Goal: Task Accomplishment & Management: Use online tool/utility

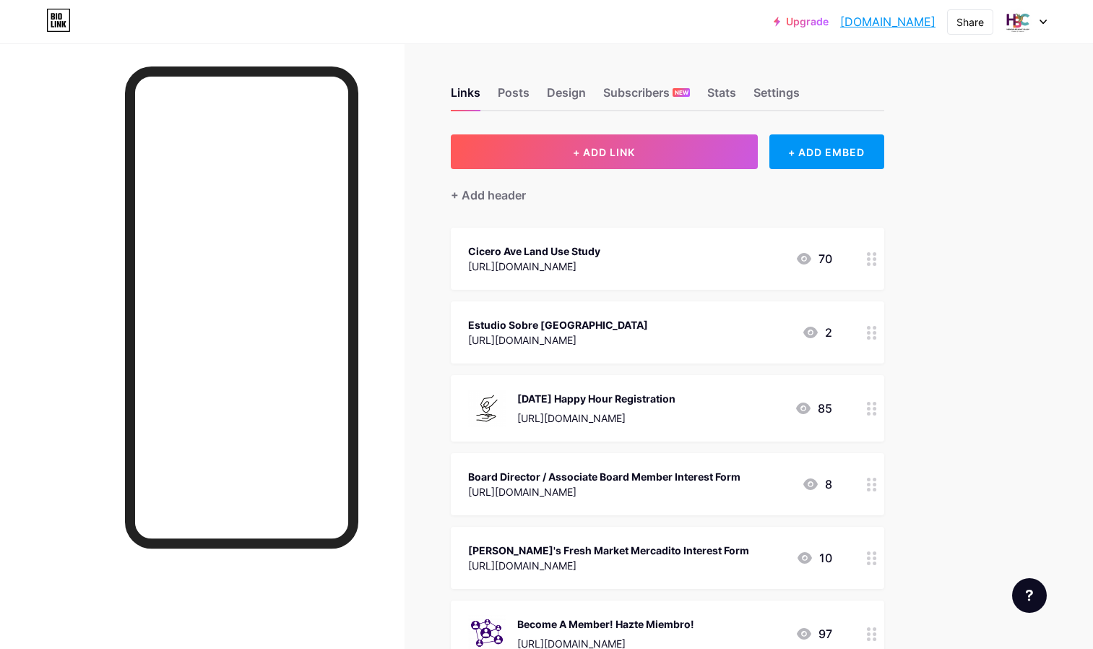
click at [639, 147] on button "+ ADD LINK" at bounding box center [604, 151] width 307 height 35
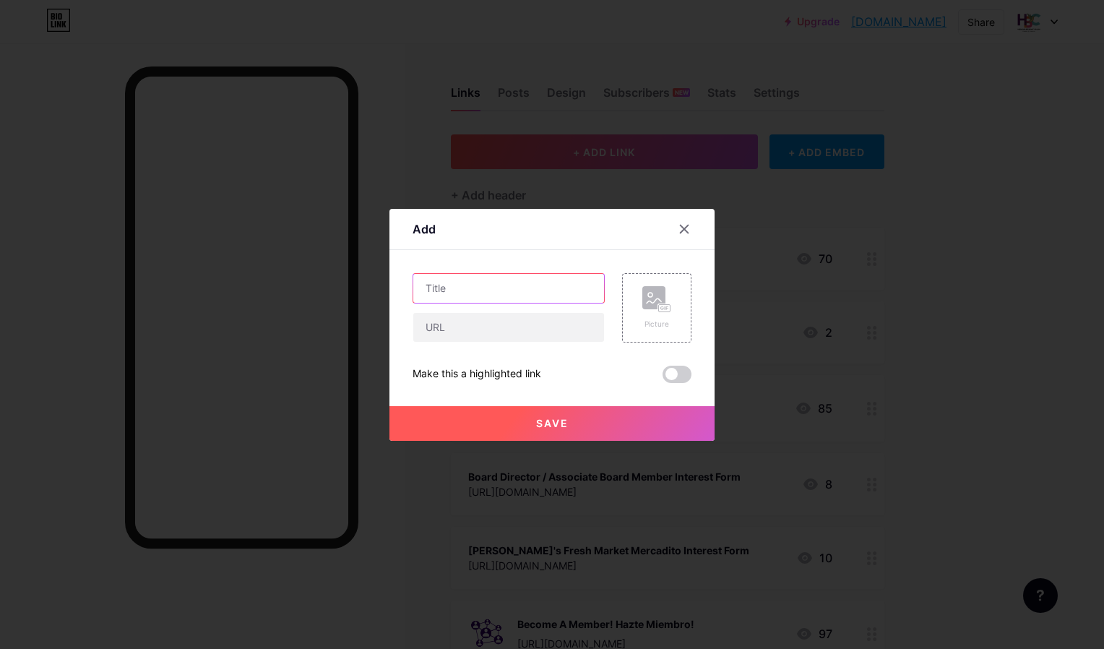
click at [478, 293] on input "text" at bounding box center [508, 288] width 191 height 29
click at [462, 340] on input "text" at bounding box center [508, 327] width 191 height 29
paste input "[URL][DOMAIN_NAME]"
type input "[URL][DOMAIN_NAME]"
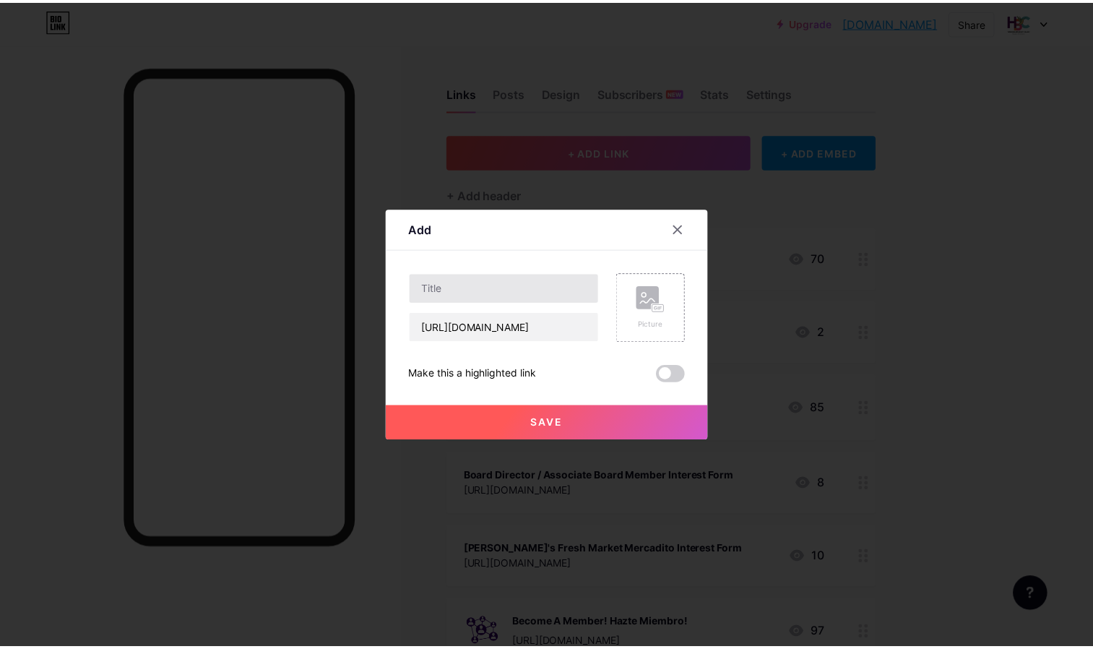
scroll to position [0, 0]
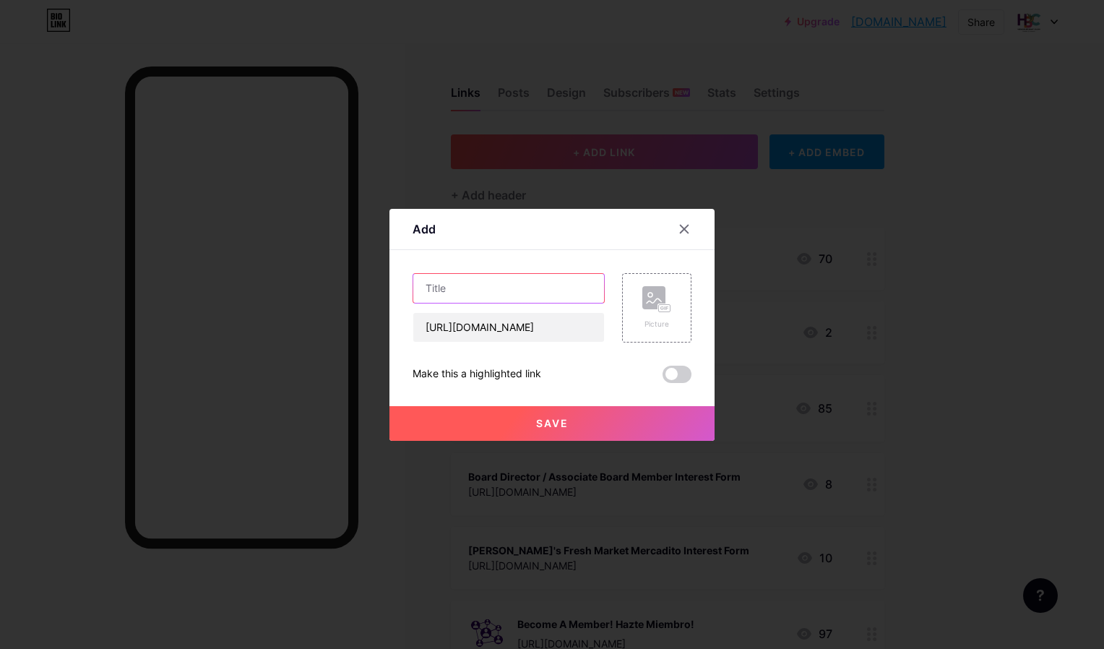
click at [454, 282] on input "text" at bounding box center [508, 288] width 191 height 29
click at [444, 291] on input "Viva Registration Form" at bounding box center [508, 288] width 191 height 29
type input "Viva La Cultura Registration Form"
click at [545, 424] on span "Save" at bounding box center [552, 423] width 33 height 12
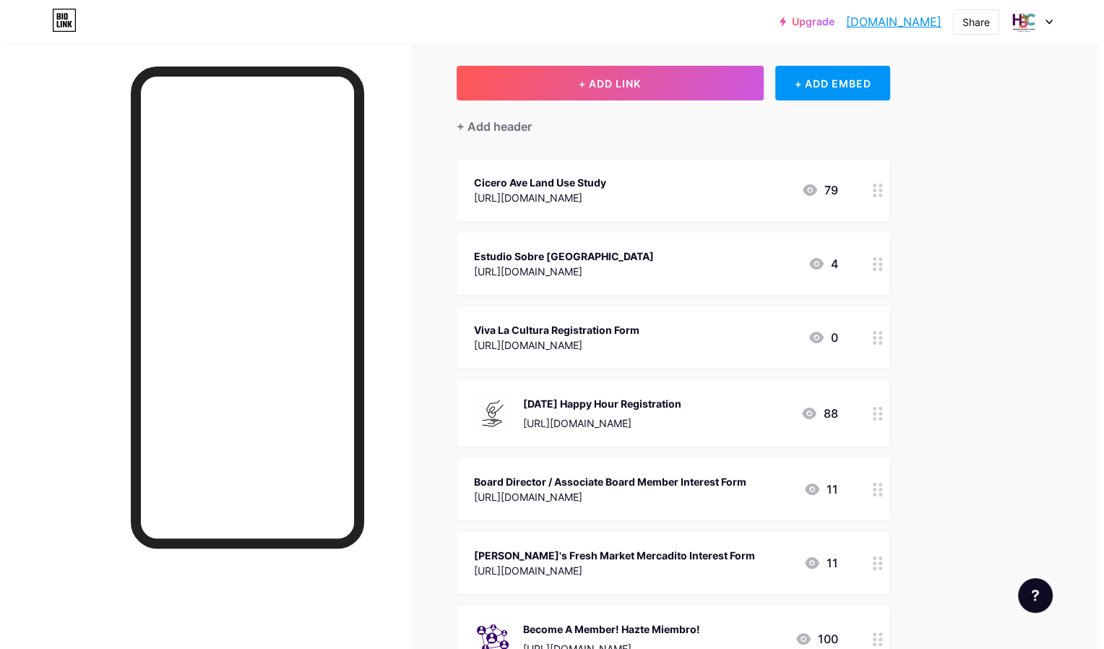
scroll to position [32, 0]
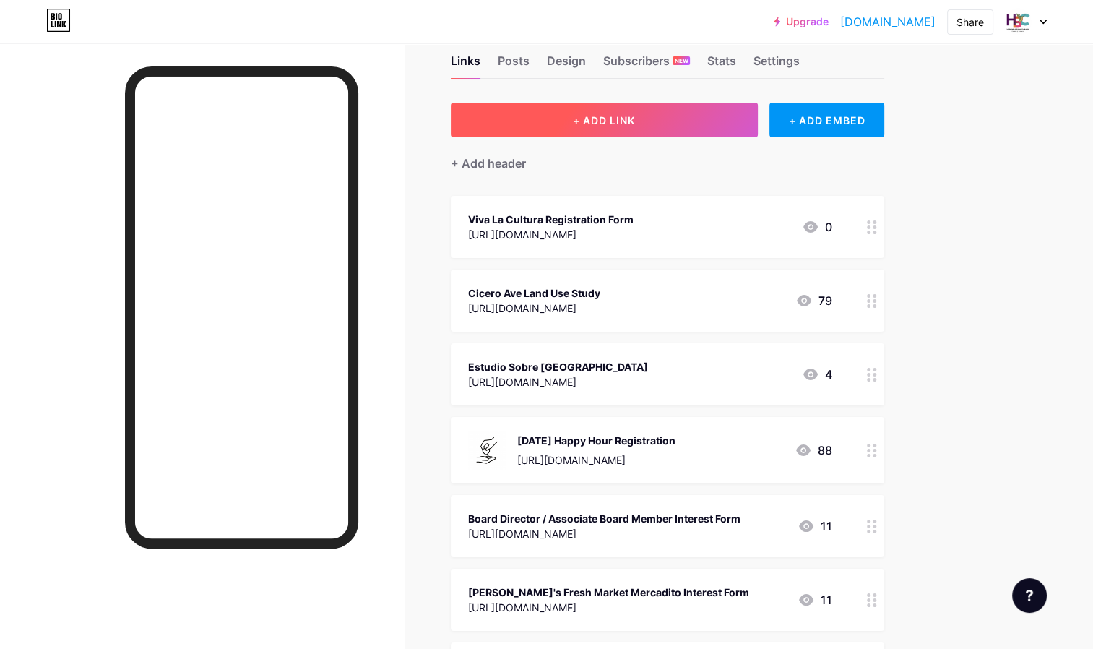
click at [600, 124] on span "+ ADD LINK" at bounding box center [604, 120] width 62 height 12
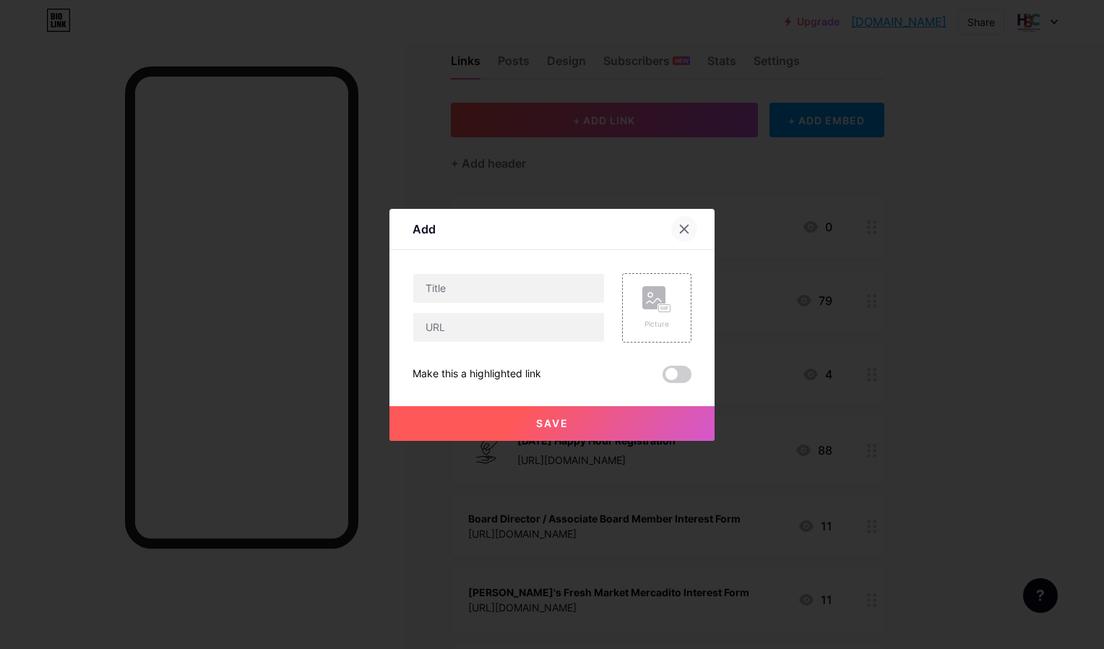
click at [679, 228] on icon at bounding box center [685, 229] width 12 height 12
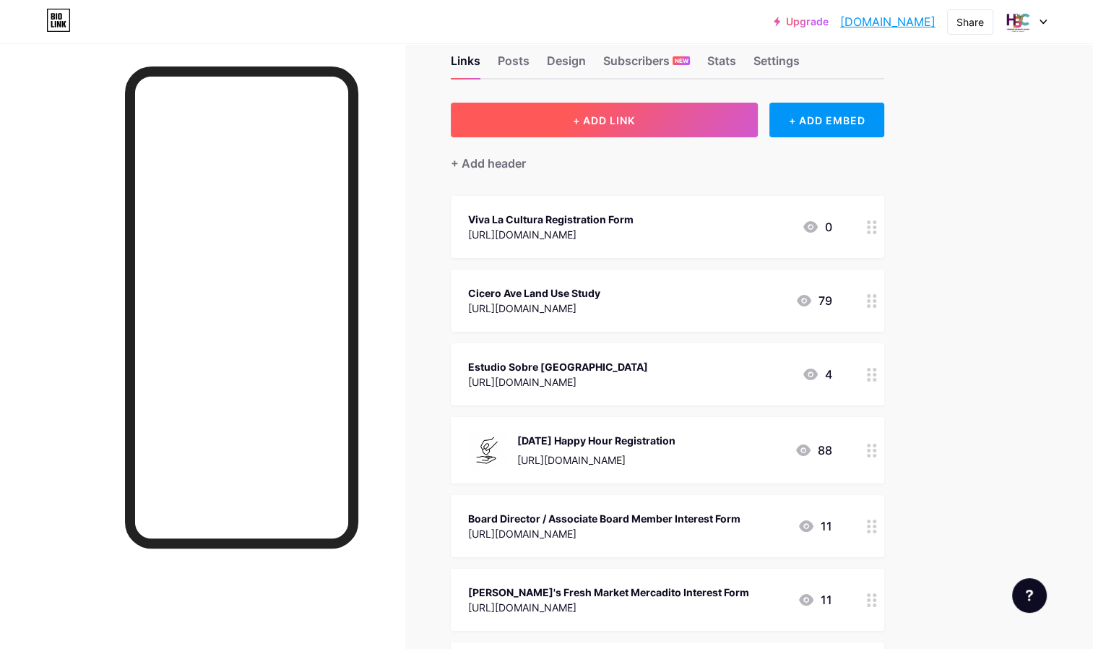
click at [585, 127] on button "+ ADD LINK" at bounding box center [604, 120] width 307 height 35
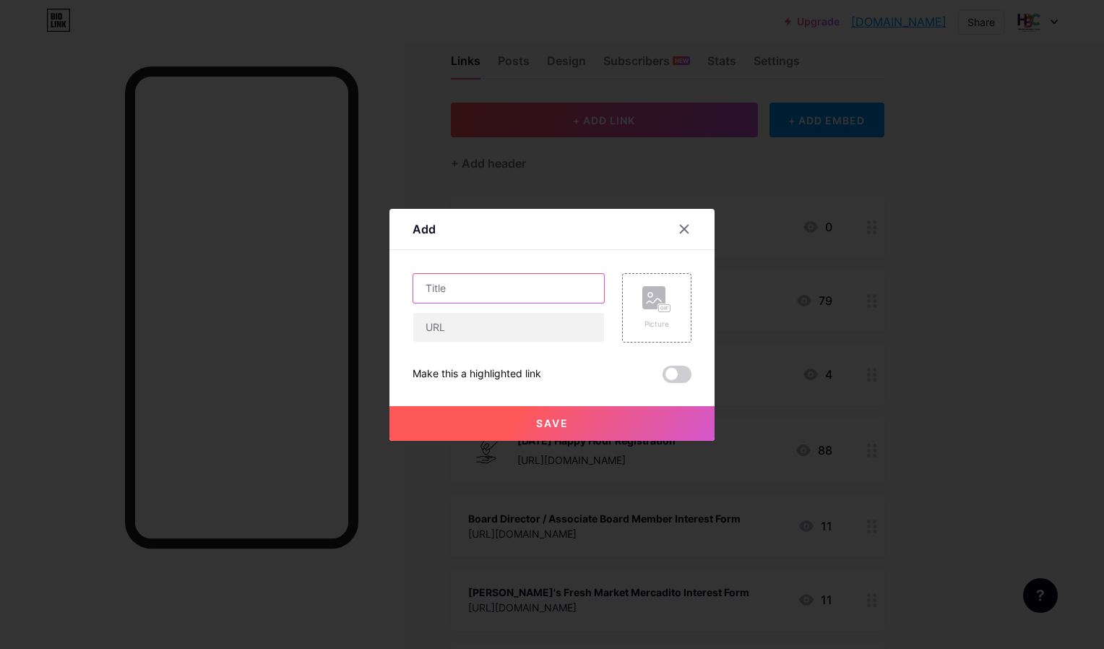
click at [464, 295] on input "text" at bounding box center [508, 288] width 191 height 29
type input "Viva La Cultura Sponsorship"
click at [496, 429] on button "Save" at bounding box center [552, 423] width 325 height 35
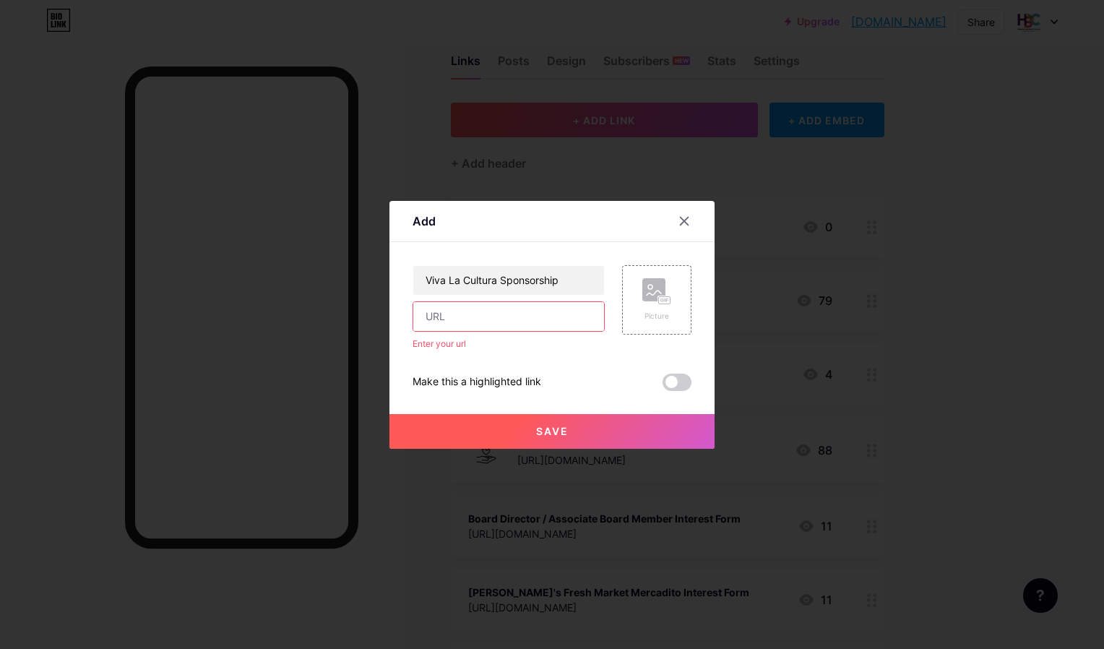
click at [454, 319] on input "text" at bounding box center [508, 316] width 191 height 29
paste input "[URL][DOMAIN_NAME]"
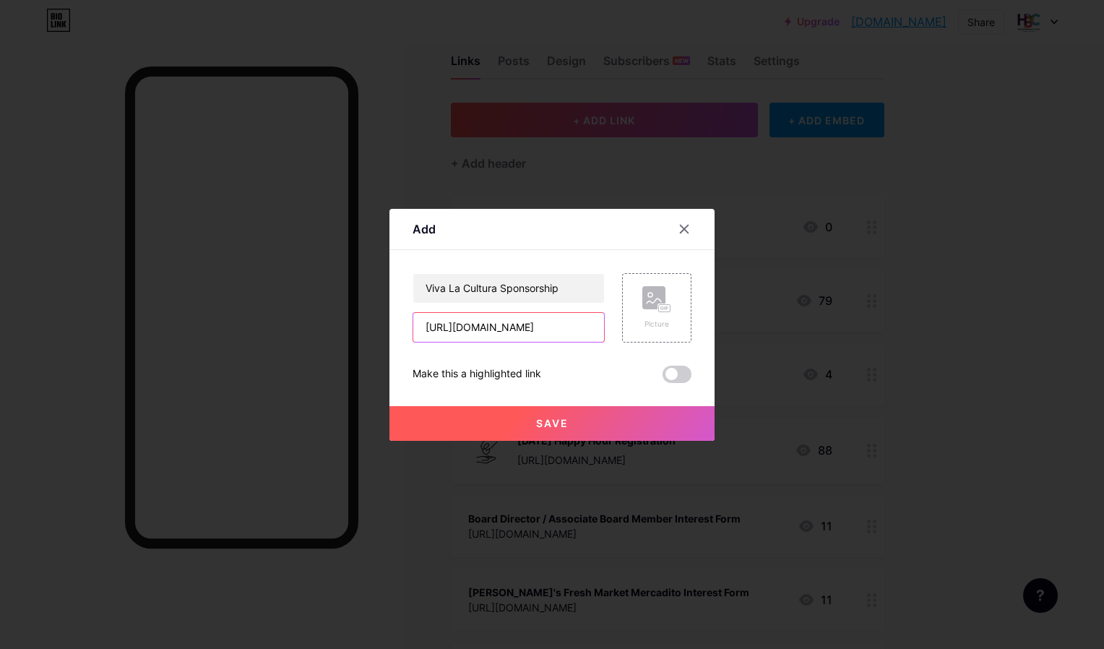
scroll to position [0, 59]
type input "[URL][DOMAIN_NAME]"
click at [517, 416] on button "Save" at bounding box center [552, 423] width 325 height 35
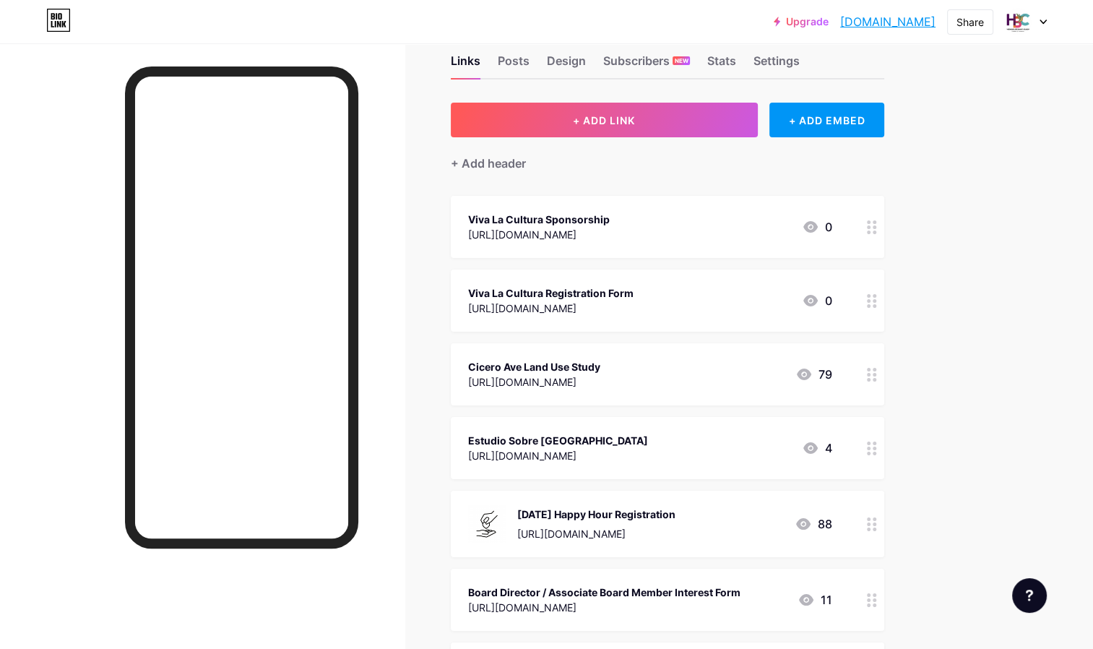
scroll to position [83, 0]
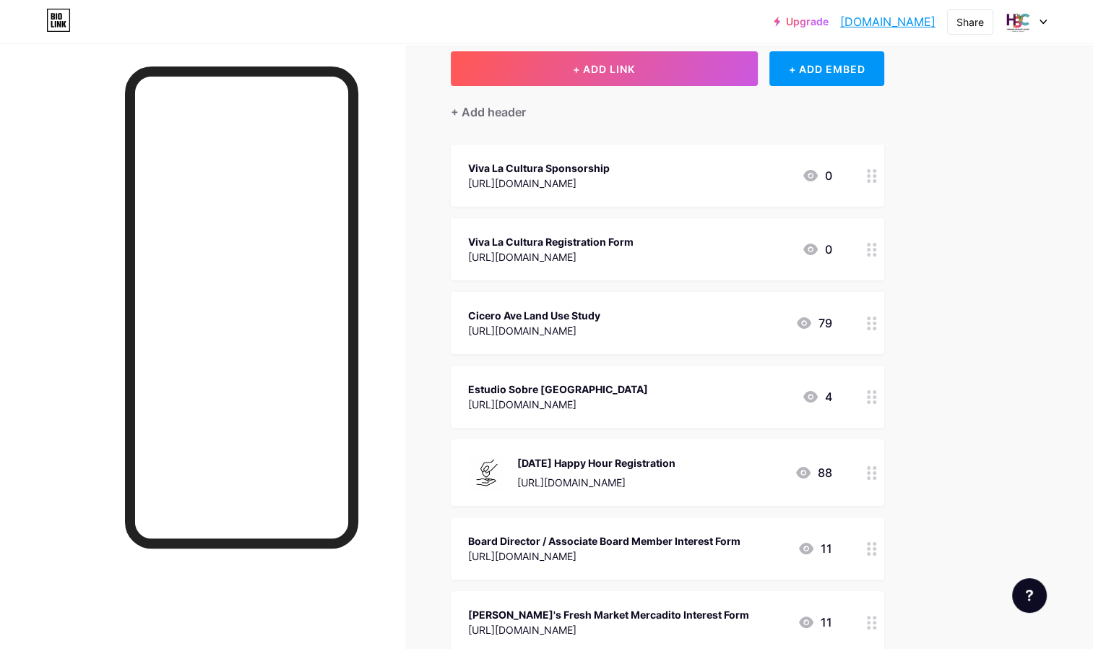
click at [874, 169] on icon at bounding box center [872, 176] width 10 height 14
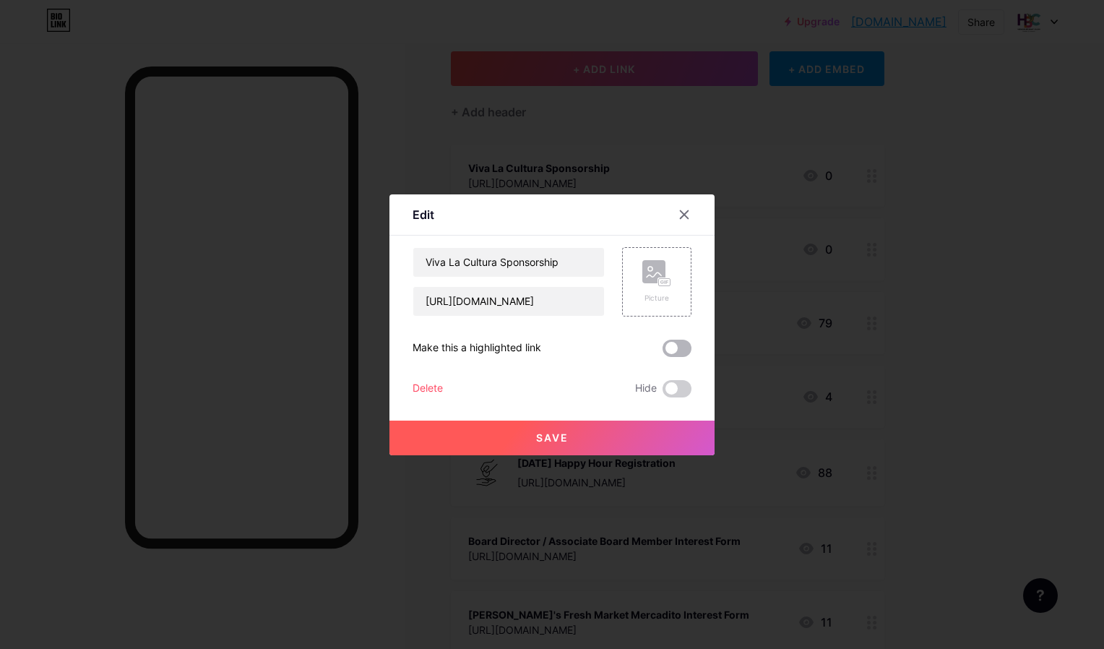
click at [663, 354] on span at bounding box center [677, 348] width 29 height 17
click at [663, 352] on input "checkbox" at bounding box center [663, 352] width 0 height 0
click at [593, 419] on div "Save" at bounding box center [552, 426] width 325 height 58
click at [587, 429] on button "Save" at bounding box center [552, 438] width 325 height 35
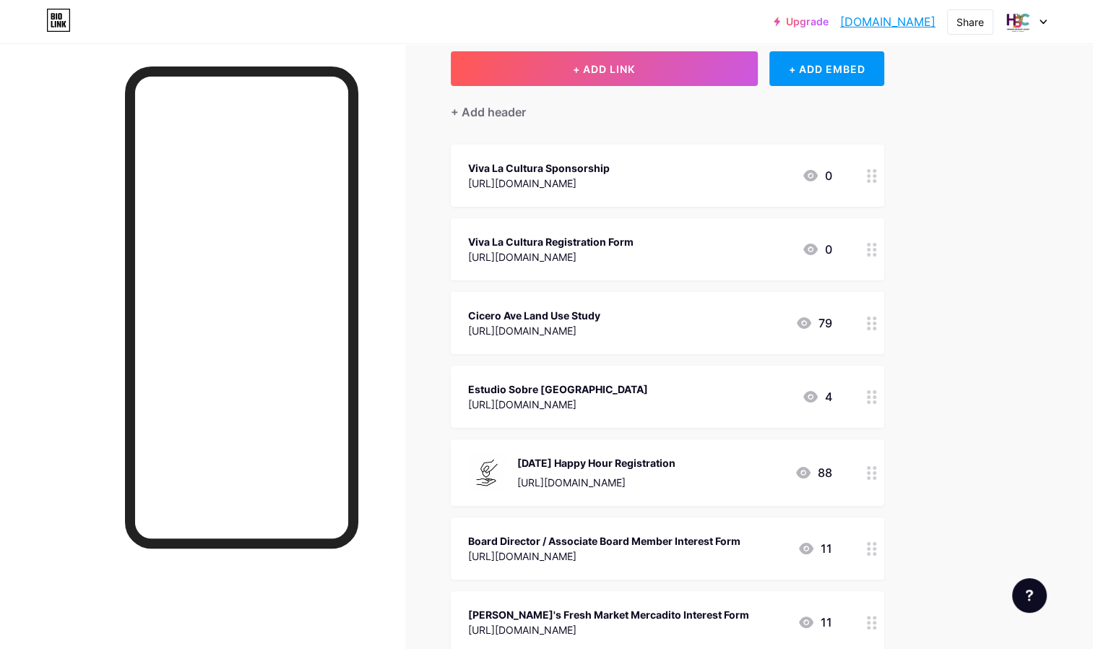
click at [634, 238] on div "Viva La Cultura Registration Form" at bounding box center [550, 241] width 165 height 15
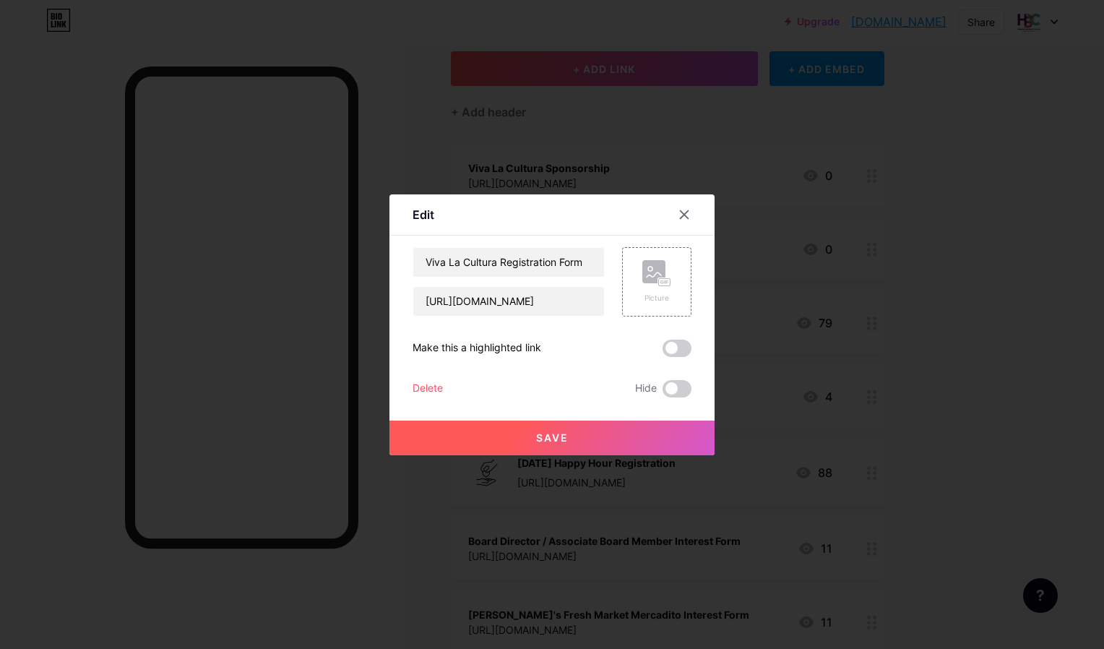
click at [671, 340] on span at bounding box center [677, 348] width 29 height 17
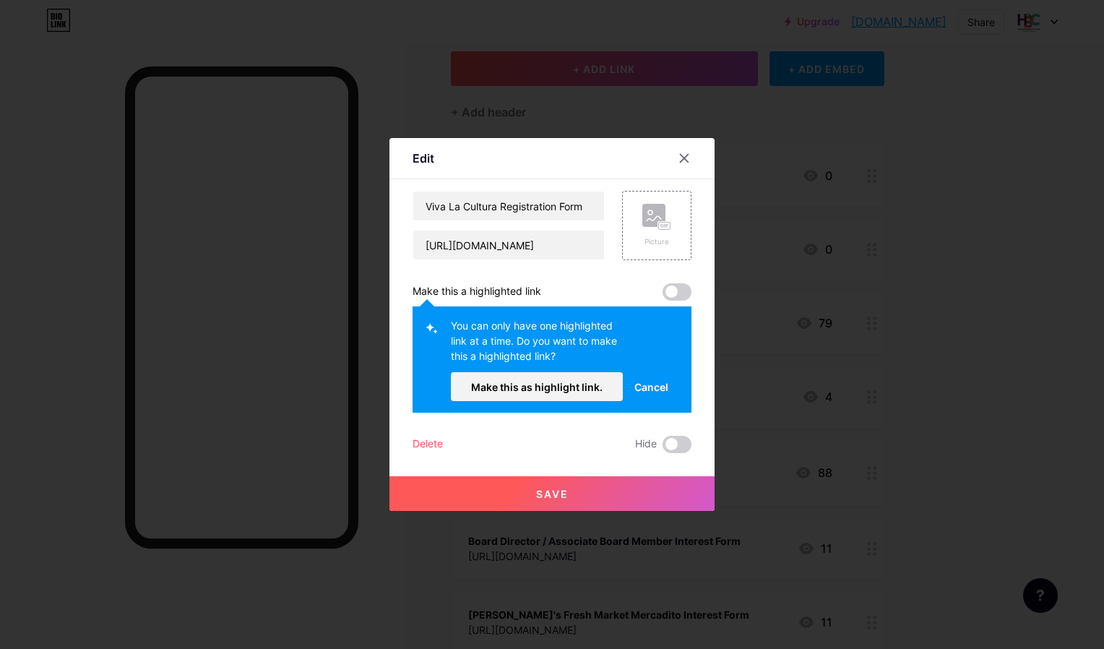
click at [671, 296] on span at bounding box center [677, 291] width 29 height 17
click at [668, 292] on span at bounding box center [677, 291] width 29 height 17
click at [578, 385] on span "Make this as highlight link." at bounding box center [537, 387] width 132 height 12
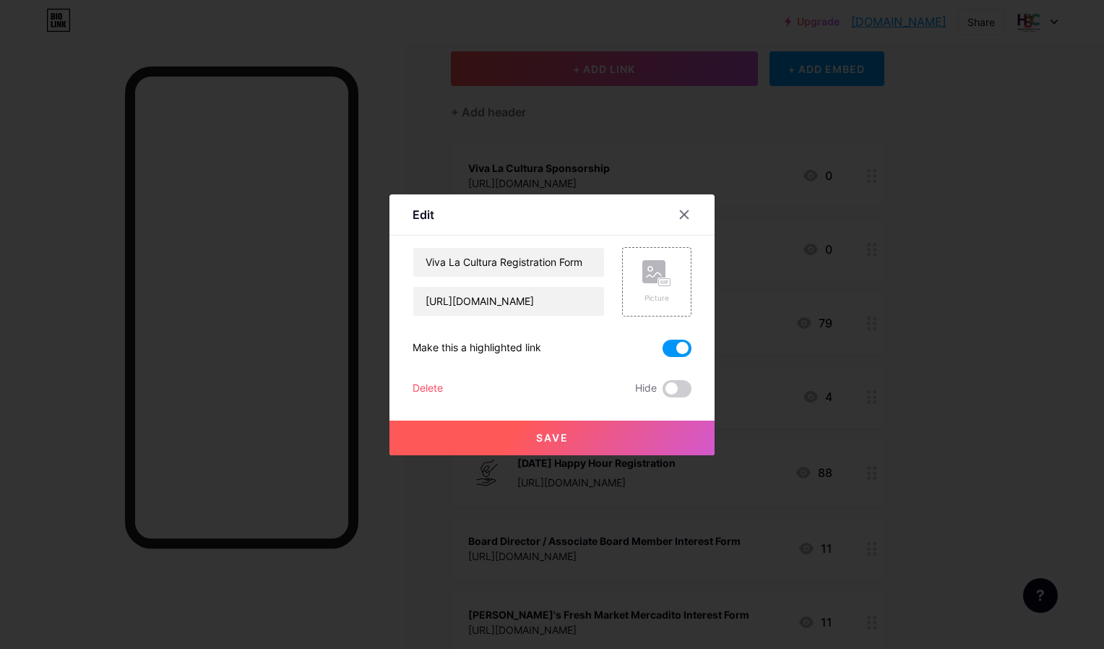
click at [569, 439] on button "Save" at bounding box center [552, 438] width 325 height 35
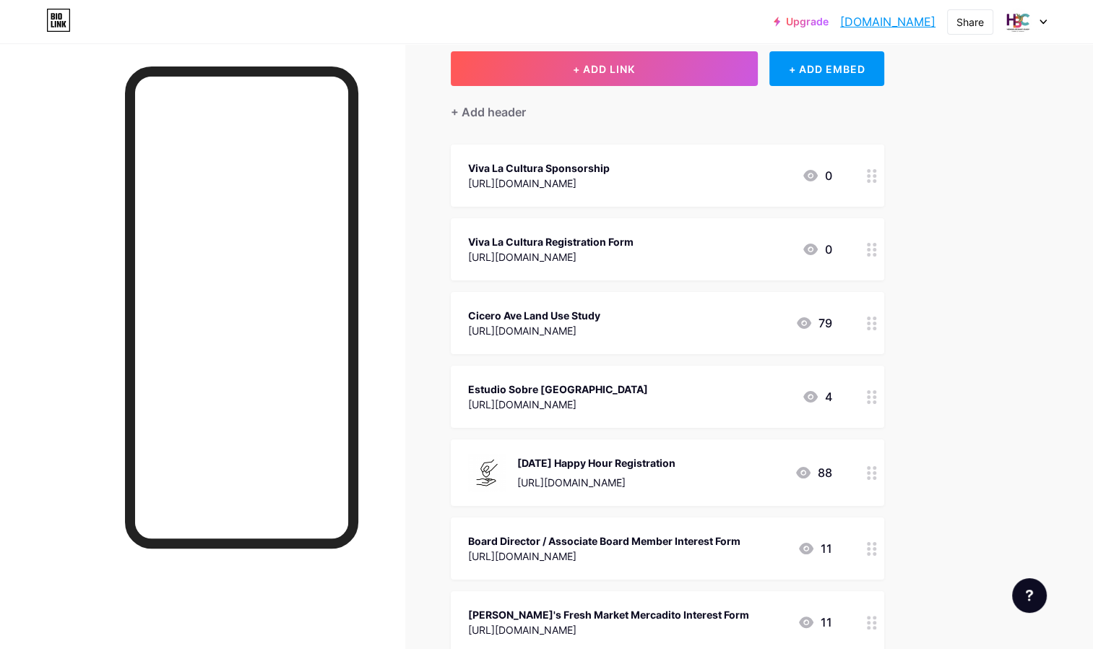
click at [793, 178] on div "Viva La Cultura Sponsorship [URL][DOMAIN_NAME] 0" at bounding box center [650, 175] width 364 height 33
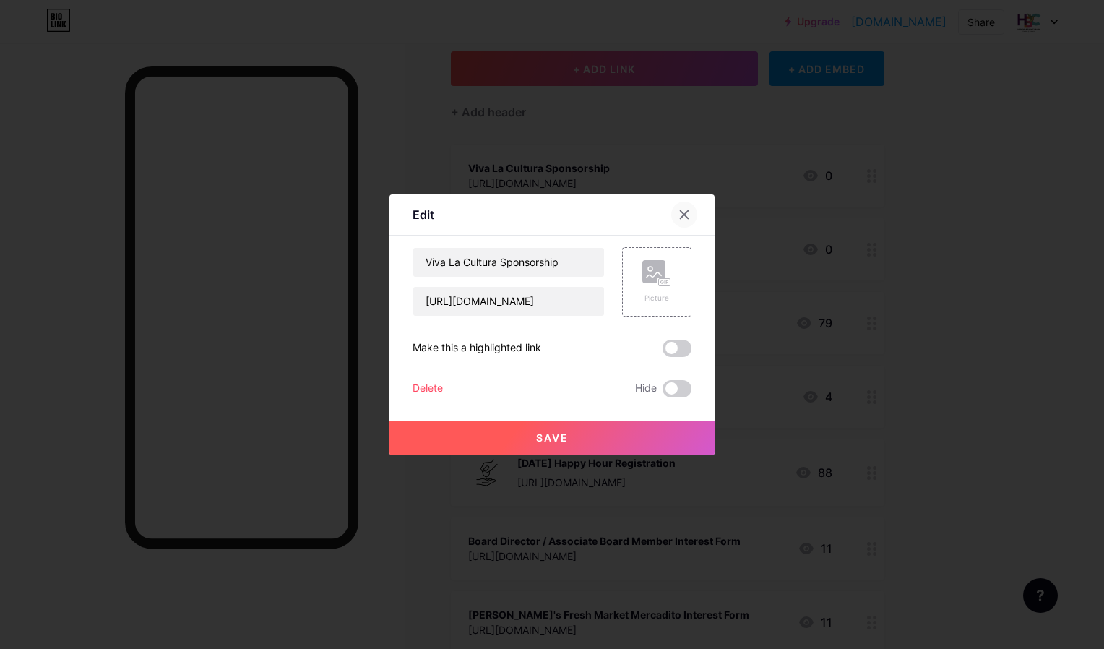
click at [688, 208] on div at bounding box center [684, 215] width 26 height 26
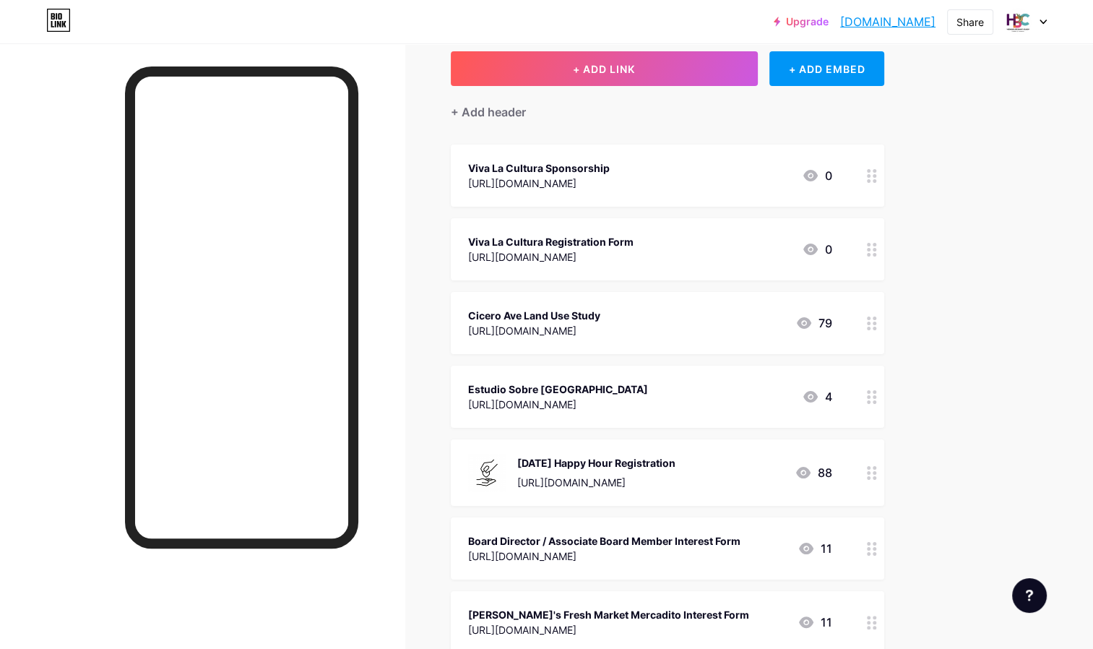
click at [877, 172] on div at bounding box center [872, 176] width 25 height 62
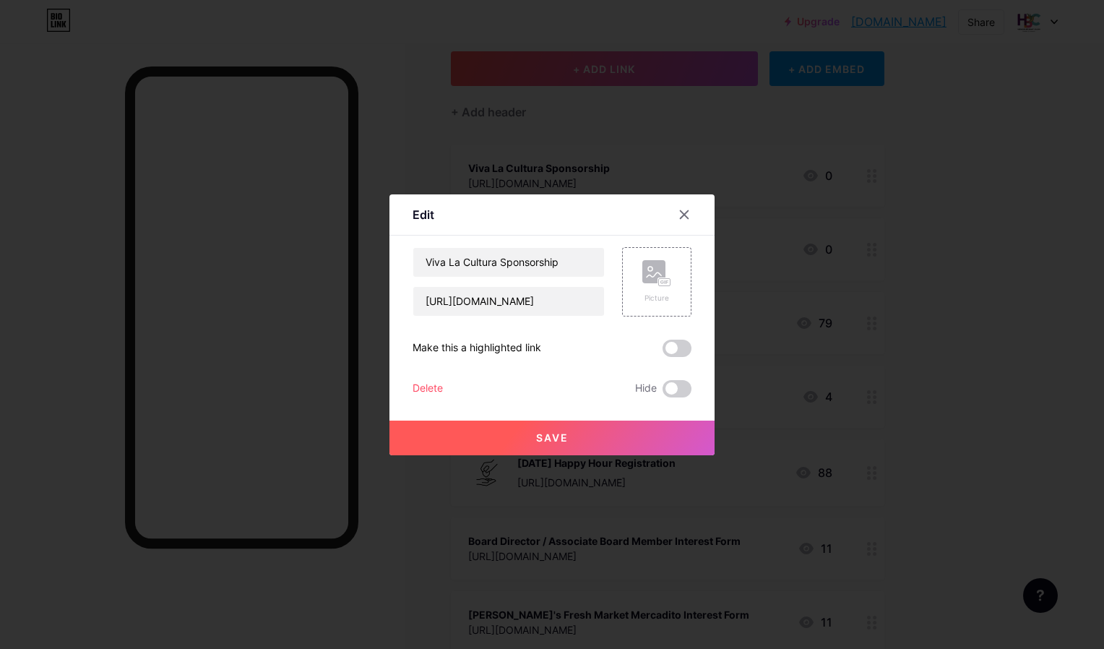
click at [674, 349] on span at bounding box center [677, 348] width 29 height 17
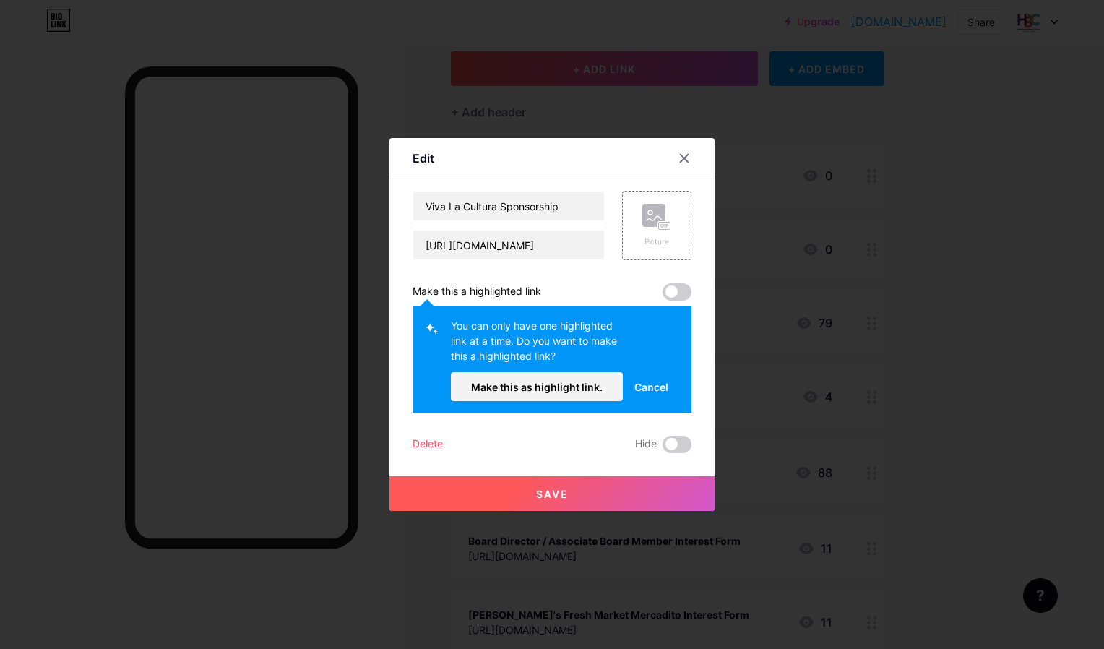
click at [587, 491] on button "Save" at bounding box center [552, 493] width 325 height 35
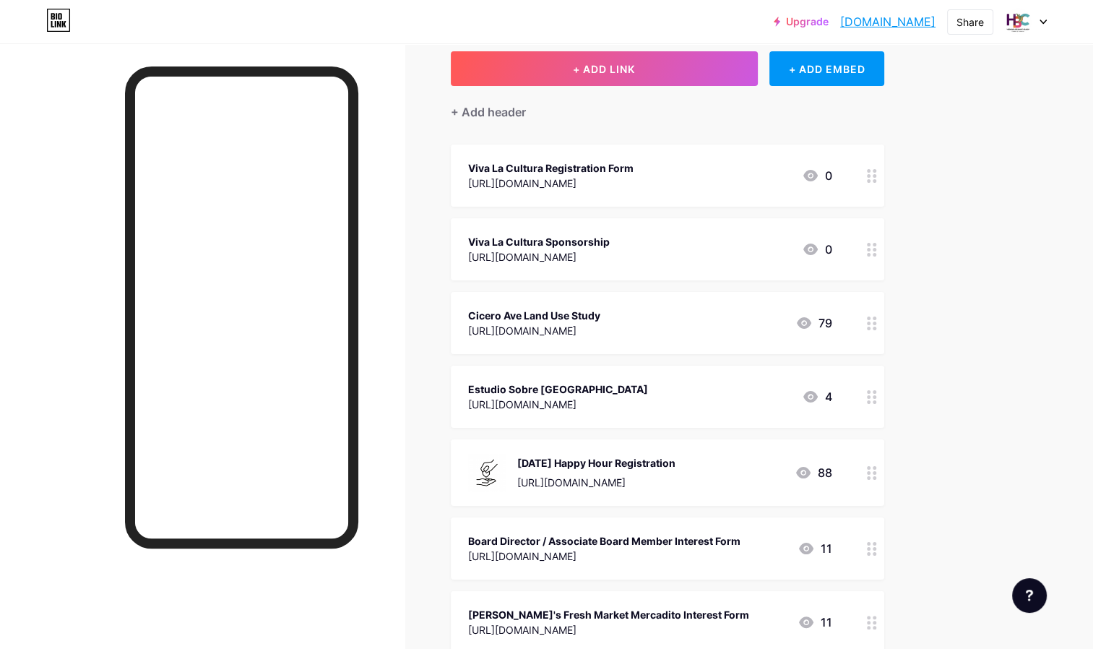
click at [852, 171] on div "Viva La Cultura Registration Form [URL][DOMAIN_NAME] 0" at bounding box center [668, 176] width 434 height 62
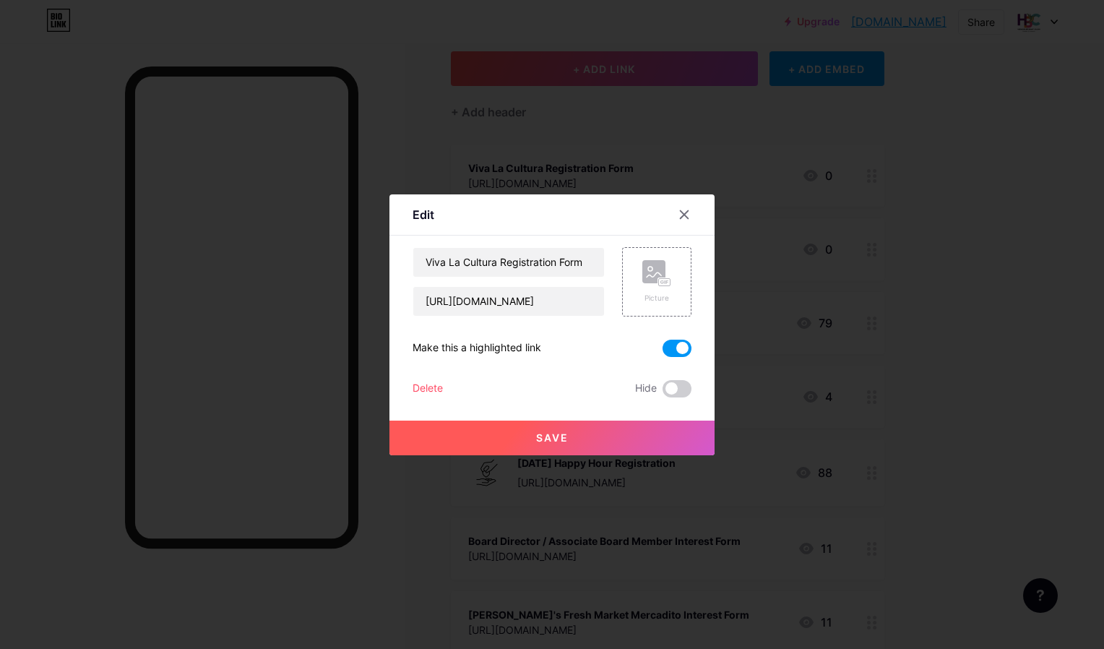
click at [610, 438] on button "Save" at bounding box center [552, 438] width 325 height 35
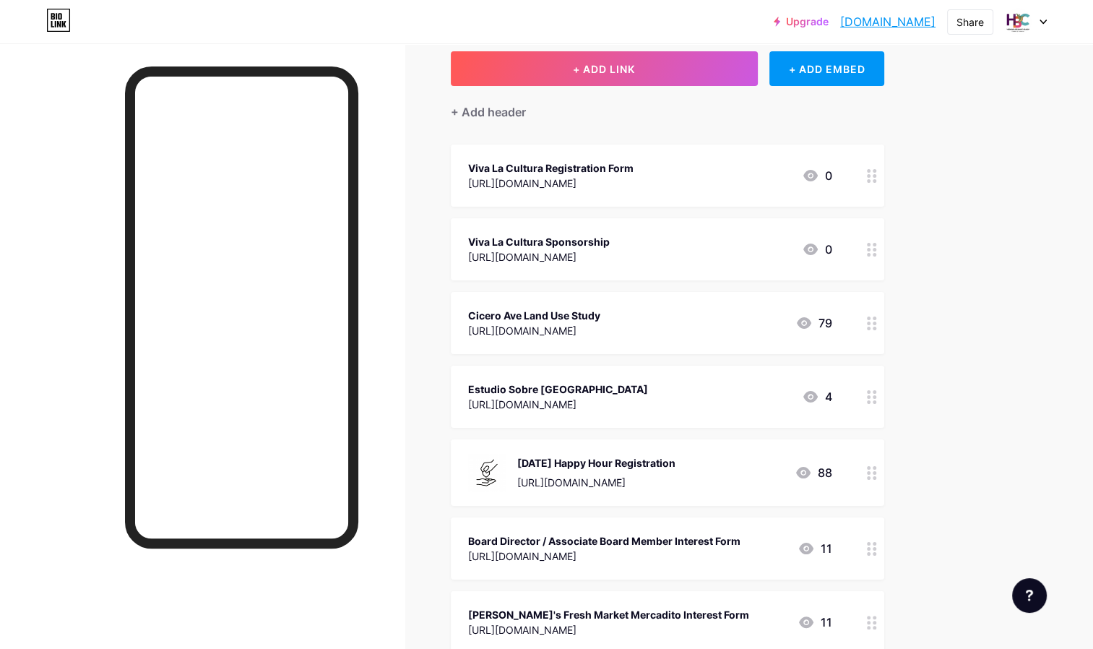
click at [795, 160] on div "Viva La Cultura Registration Form [URL][DOMAIN_NAME] 0" at bounding box center [650, 175] width 364 height 33
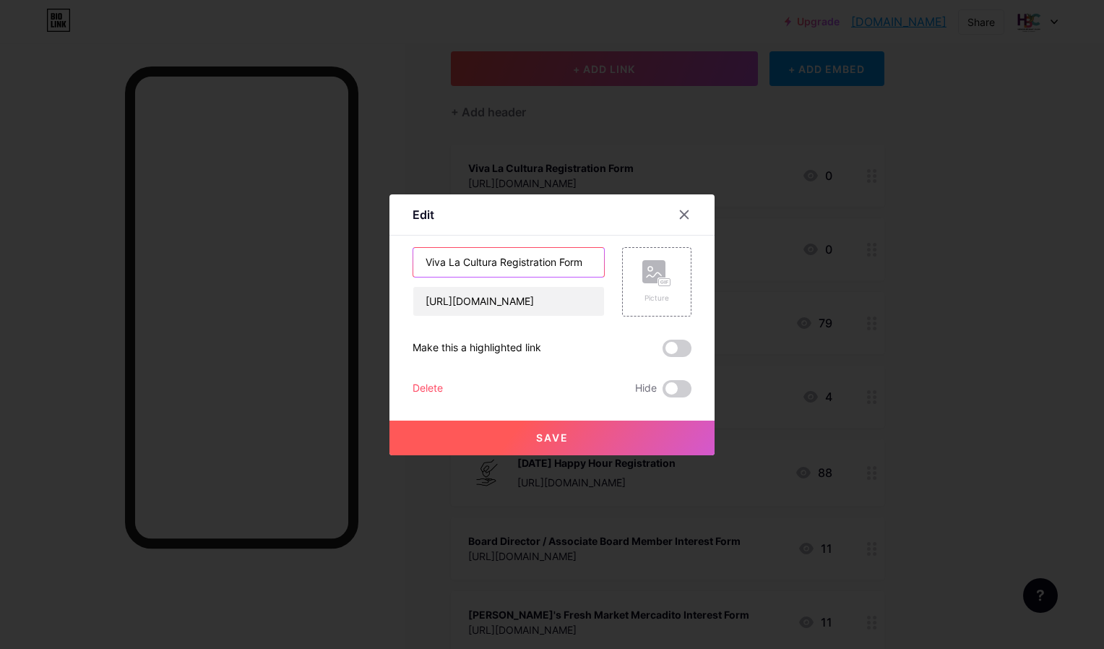
click at [586, 259] on input "Viva La Cultura Registration Form" at bounding box center [508, 262] width 191 height 29
type input "Viva La Cultura - Buy Tickets Here"
click at [570, 436] on button "Save" at bounding box center [552, 438] width 325 height 35
